Goal: Share content: Share content

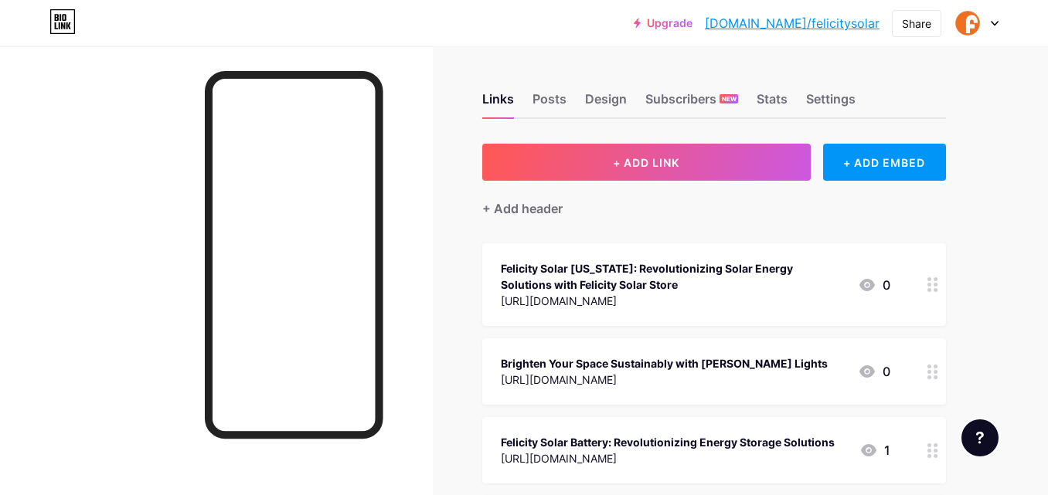
click at [674, 144] on button "+ ADD LINK" at bounding box center [646, 162] width 328 height 37
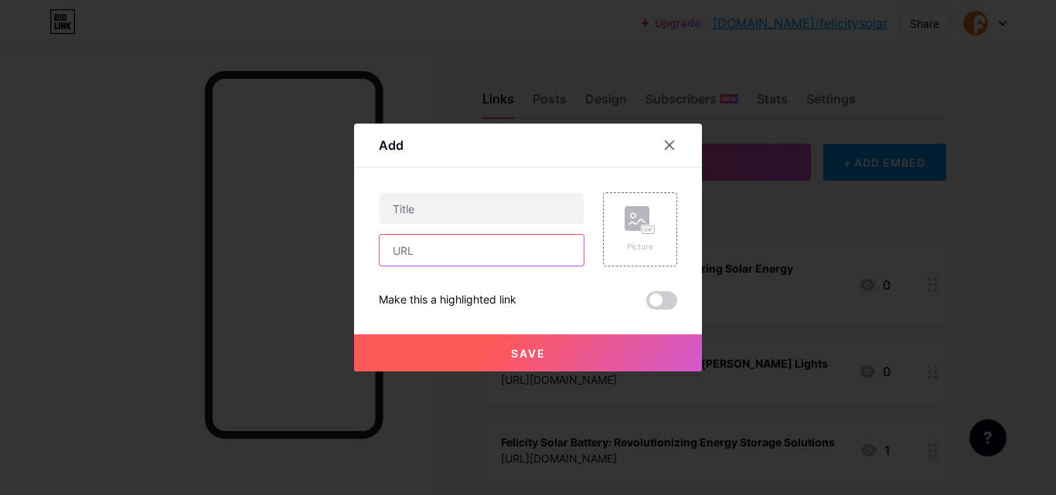
click at [463, 239] on input "text" at bounding box center [481, 250] width 204 height 31
paste input "[URL][DOMAIN_NAME]"
type input "[URL][DOMAIN_NAME]"
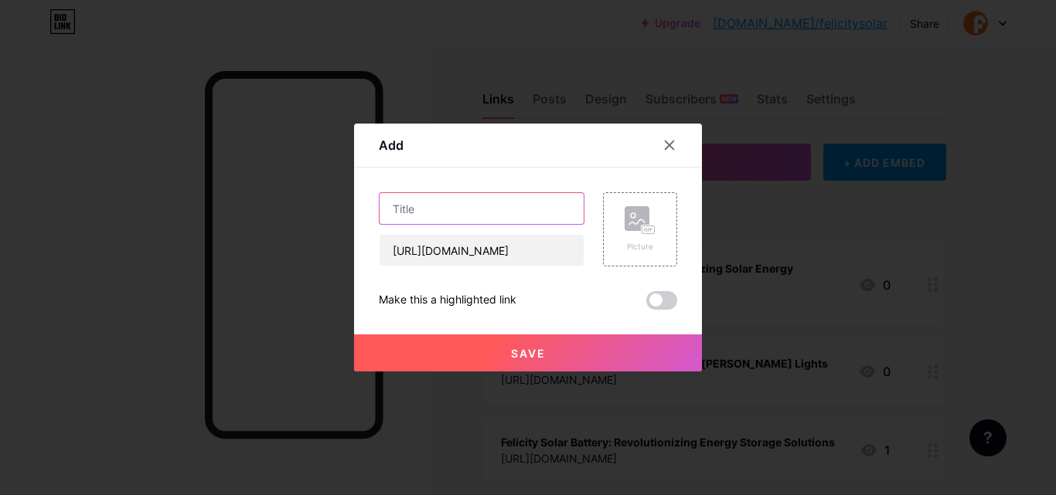
click at [460, 206] on input "text" at bounding box center [481, 208] width 204 height 31
paste input "Felicity Solar Battery – Reliable Power for Every Need"
type input "Felicity Solar Battery – Reliable Power for Every Need"
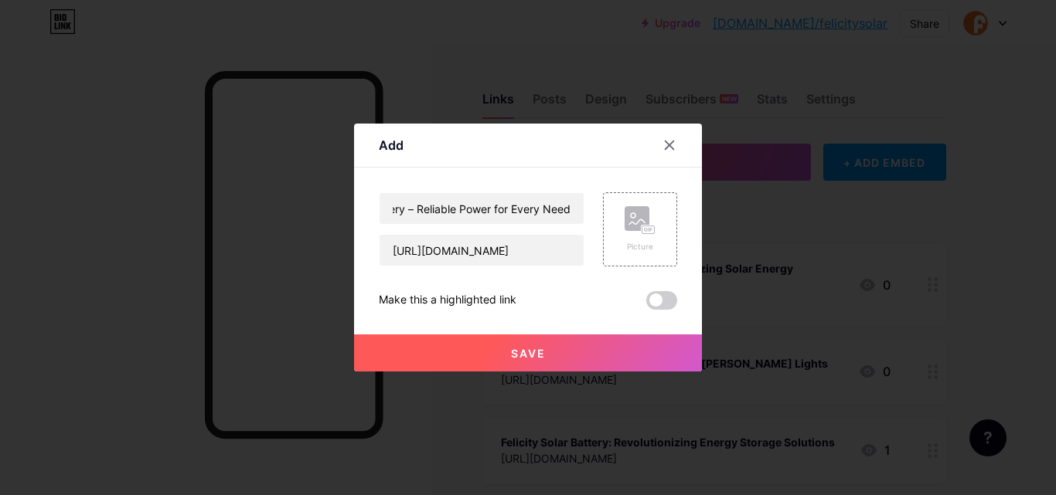
click at [514, 353] on span "Save" at bounding box center [528, 353] width 35 height 13
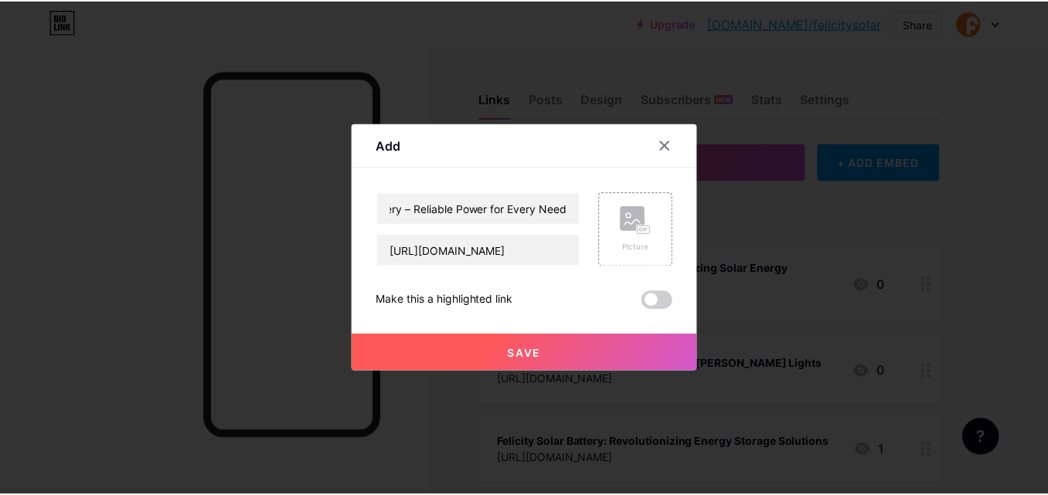
scroll to position [0, 0]
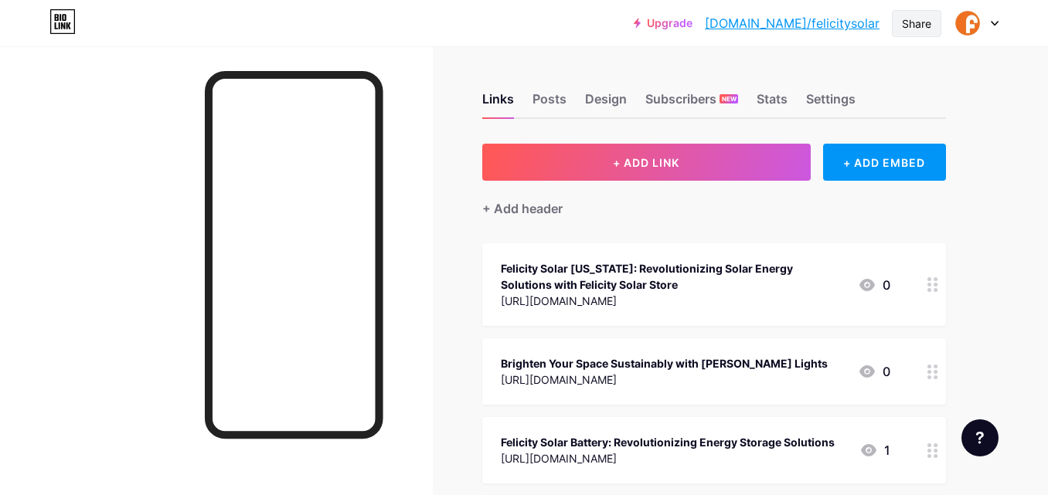
click at [907, 24] on div "Share" at bounding box center [916, 23] width 29 height 16
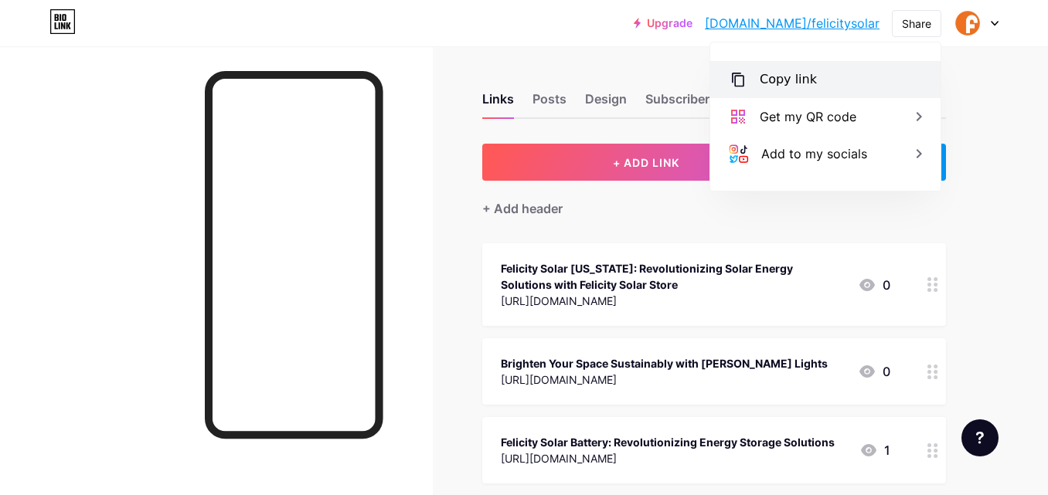
drag, startPoint x: 863, startPoint y: 88, endPoint x: 853, endPoint y: 89, distance: 10.1
click at [862, 89] on div "Copy link" at bounding box center [825, 79] width 230 height 37
